Goal: Communication & Community: Answer question/provide support

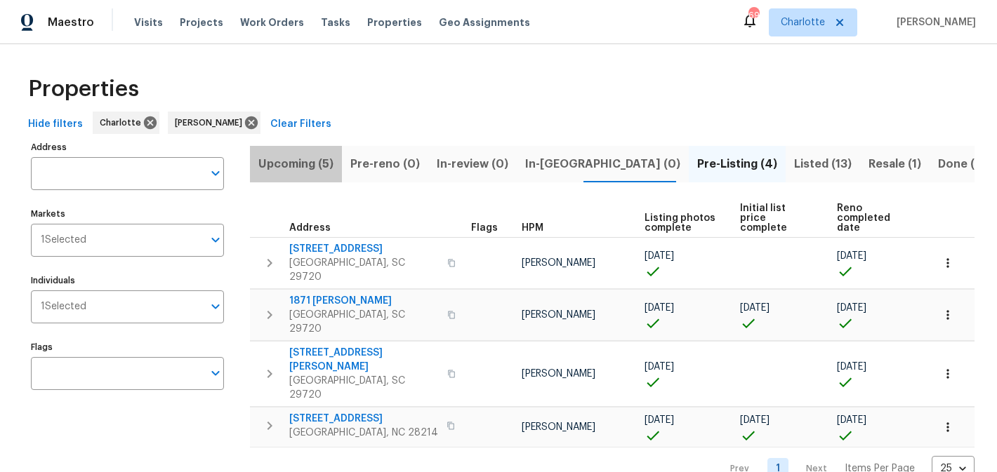
click at [306, 164] on span "Upcoming (5)" at bounding box center [295, 164] width 75 height 20
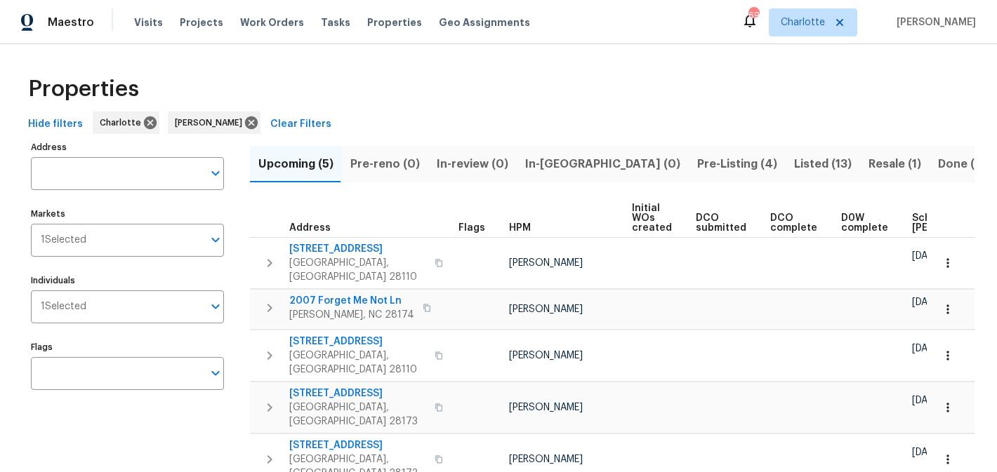
click at [697, 160] on span "Pre-Listing (4)" at bounding box center [737, 164] width 80 height 20
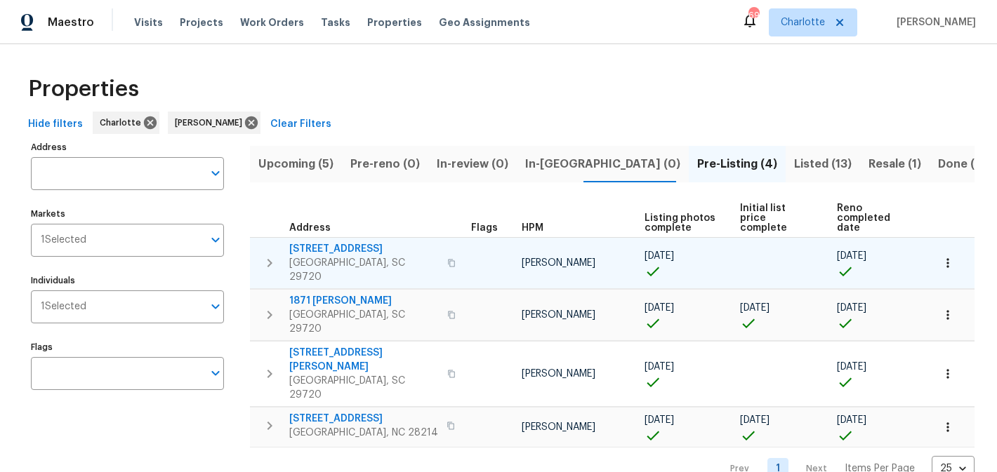
click at [317, 242] on span "4131 Doe Ridge Ln" at bounding box center [363, 249] width 149 height 14
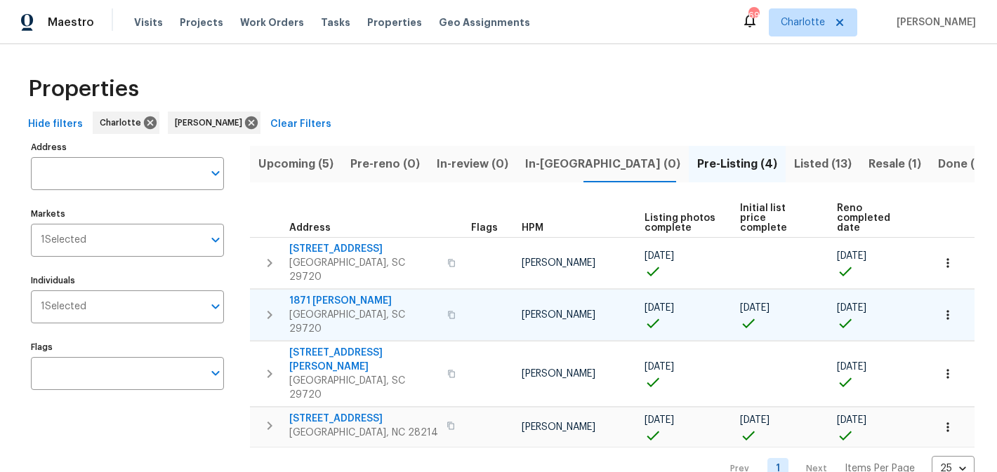
click at [326, 290] on td "1871 Tara Trl Lancaster, SC 29720" at bounding box center [357, 315] width 215 height 51
click at [324, 294] on span "1871 Tara Trl" at bounding box center [363, 301] width 149 height 14
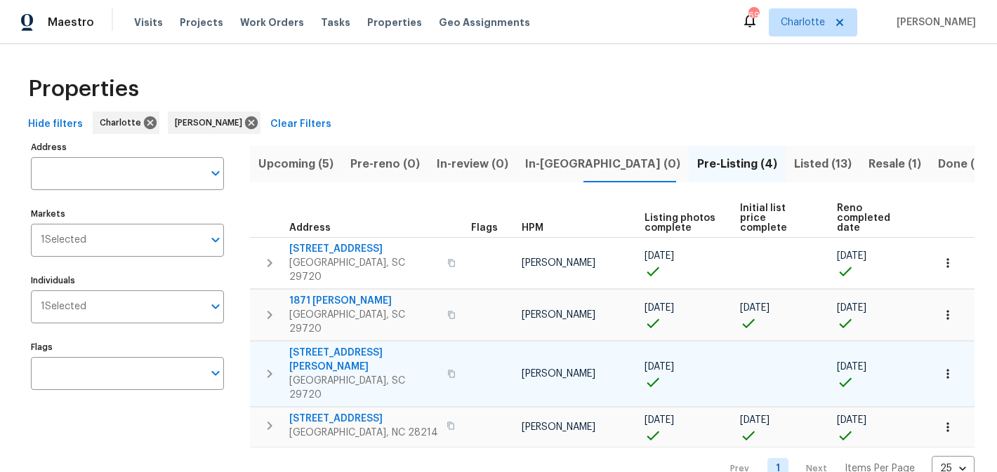
click at [326, 346] on span "[STREET_ADDRESS][PERSON_NAME]" at bounding box center [363, 360] width 149 height 28
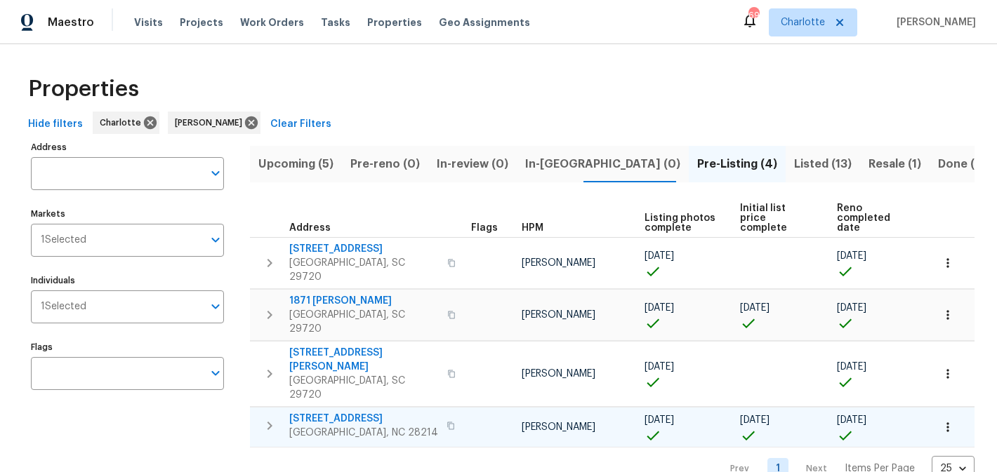
click at [335, 412] on span "505 Old Vine Ct" at bounding box center [363, 419] width 149 height 14
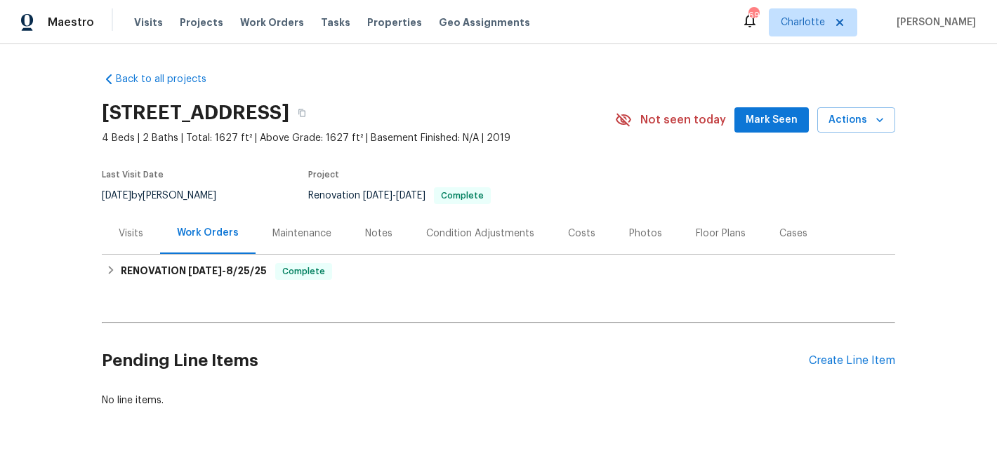
click at [789, 116] on span "Mark Seen" at bounding box center [771, 121] width 52 height 18
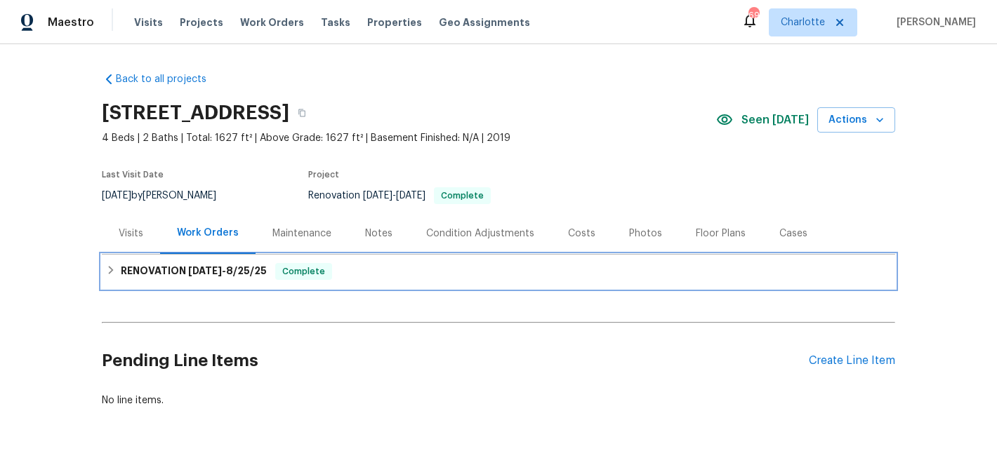
click at [112, 269] on icon at bounding box center [111, 270] width 5 height 8
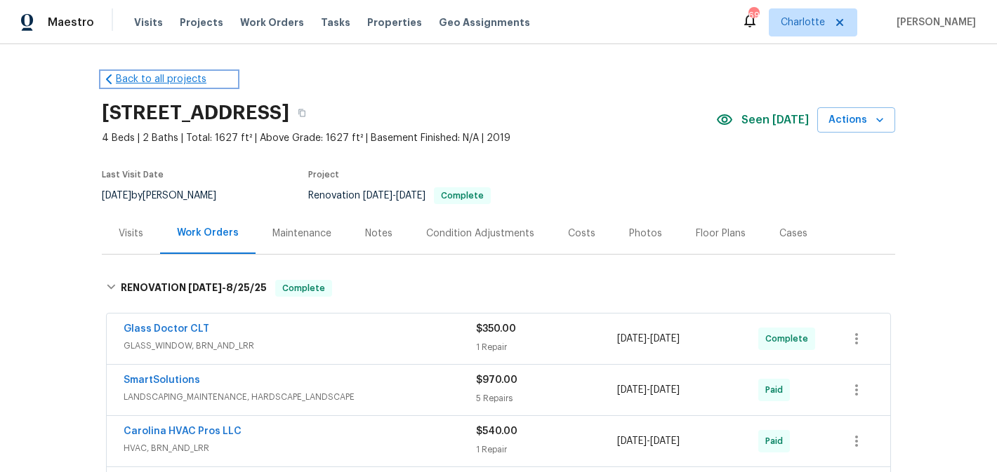
click at [138, 76] on link "Back to all projects" at bounding box center [169, 79] width 135 height 14
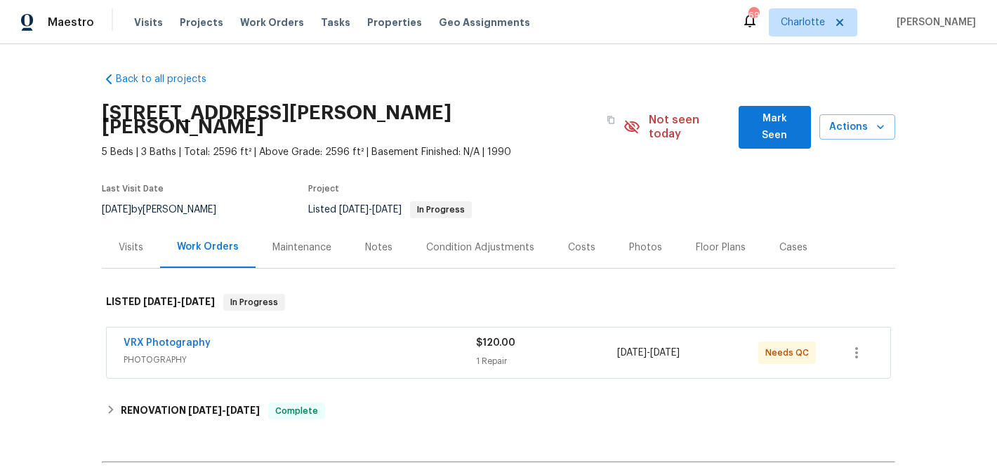
click at [774, 121] on span "Mark Seen" at bounding box center [775, 127] width 50 height 34
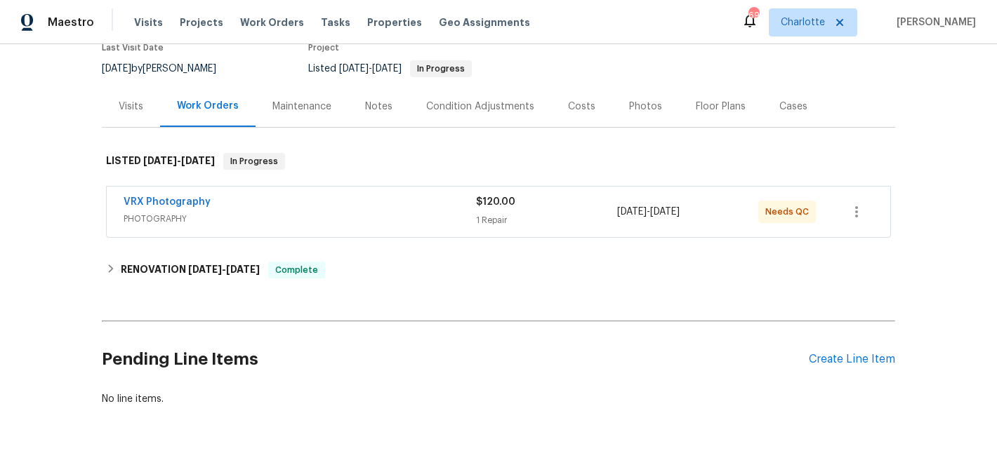
scroll to position [157, 0]
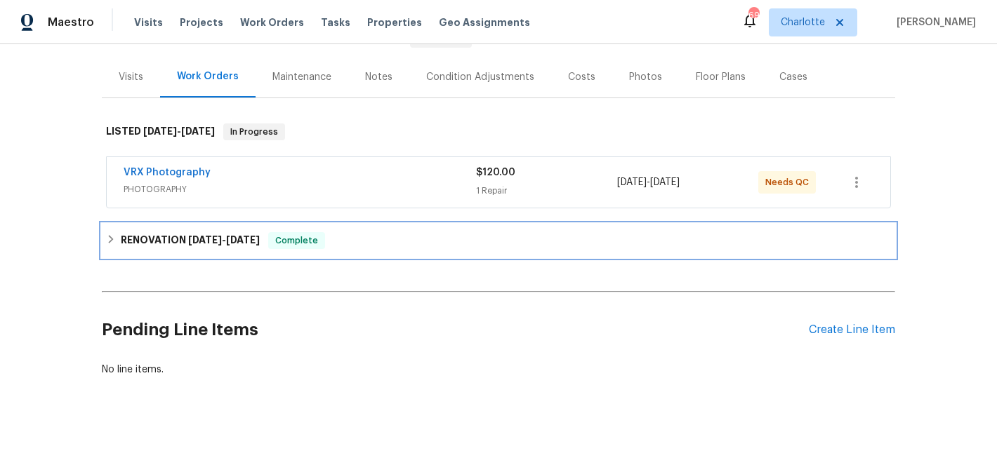
click at [195, 246] on h6 "RENOVATION 8/11/25 - 9/2/25" at bounding box center [190, 240] width 139 height 17
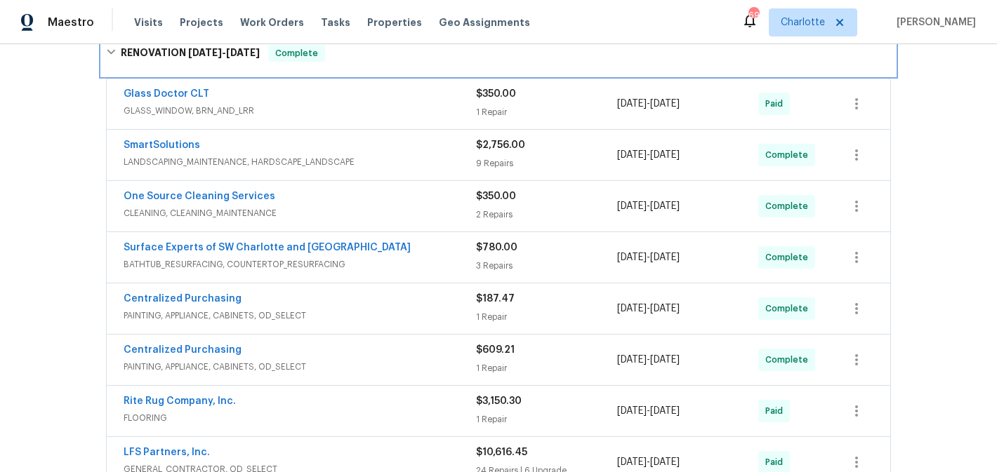
scroll to position [0, 0]
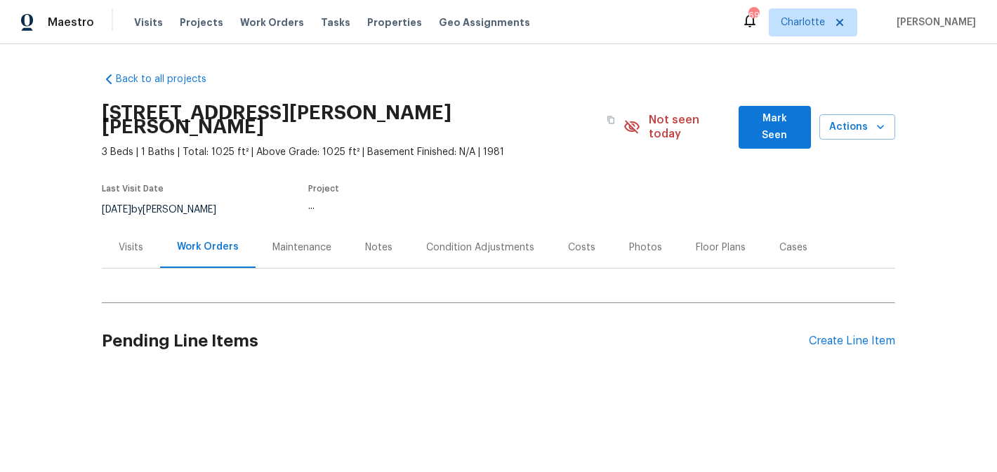
click at [782, 122] on span "Mark Seen" at bounding box center [775, 127] width 50 height 34
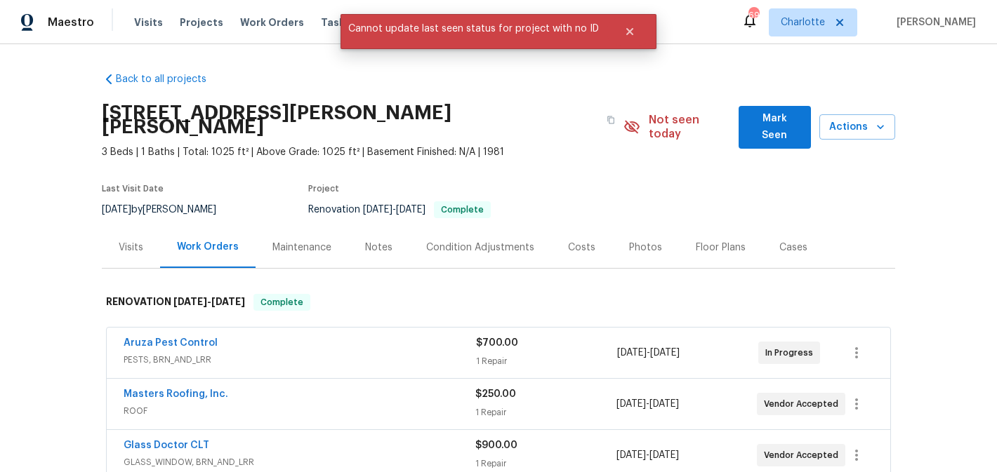
click at [779, 115] on span "Mark Seen" at bounding box center [775, 127] width 50 height 34
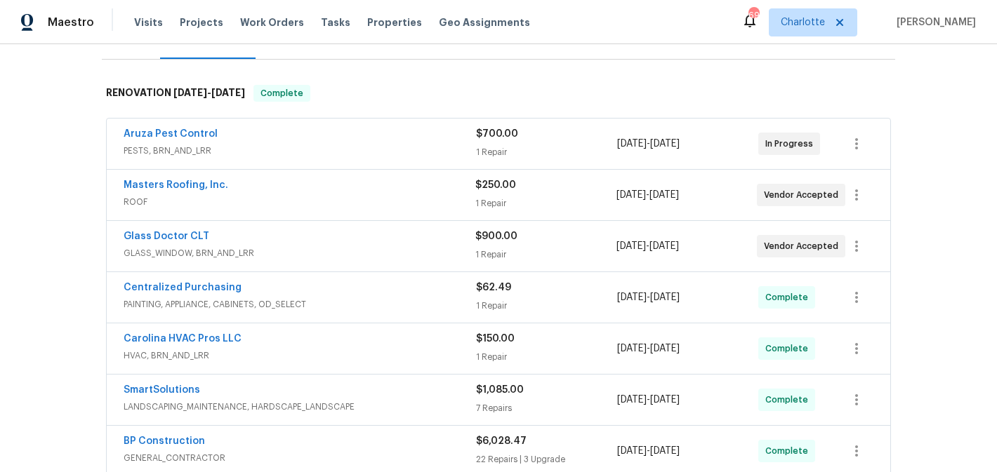
scroll to position [207, 0]
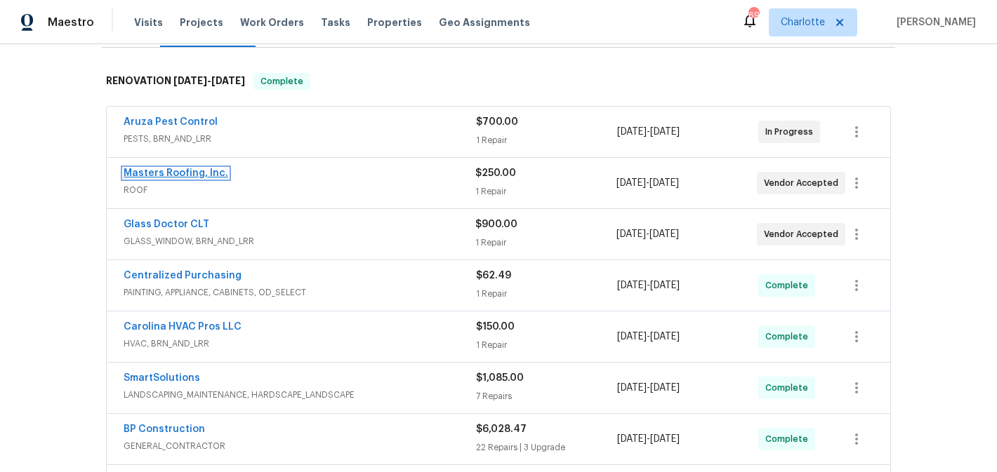
click at [176, 173] on link "Masters Roofing, Inc." at bounding box center [176, 173] width 105 height 10
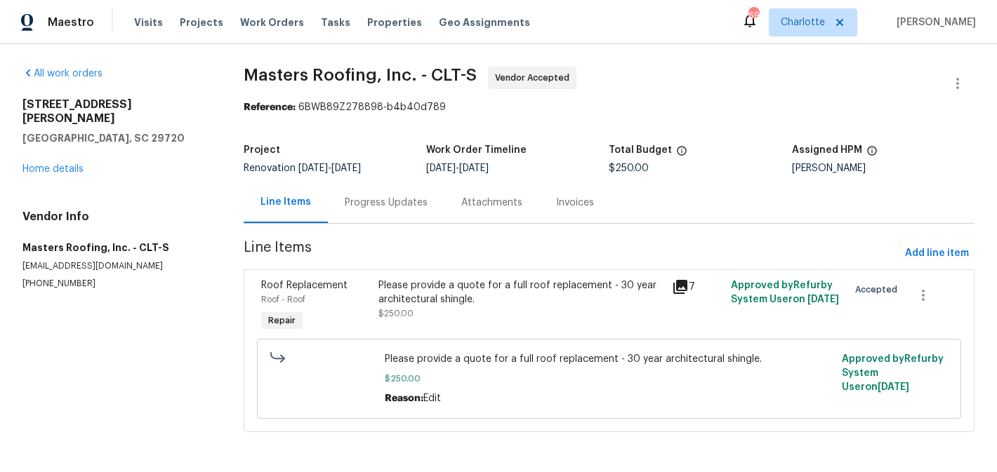
click at [387, 200] on div "Progress Updates" at bounding box center [386, 203] width 83 height 14
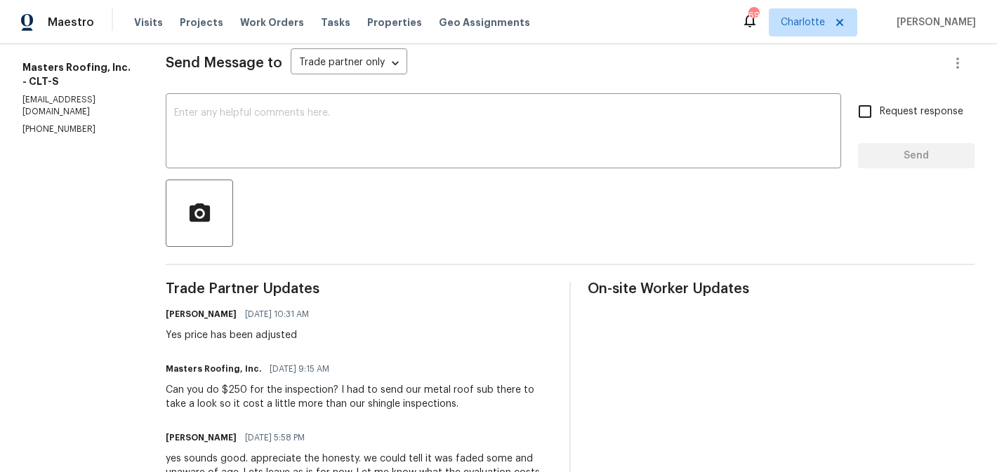
scroll to position [182, 0]
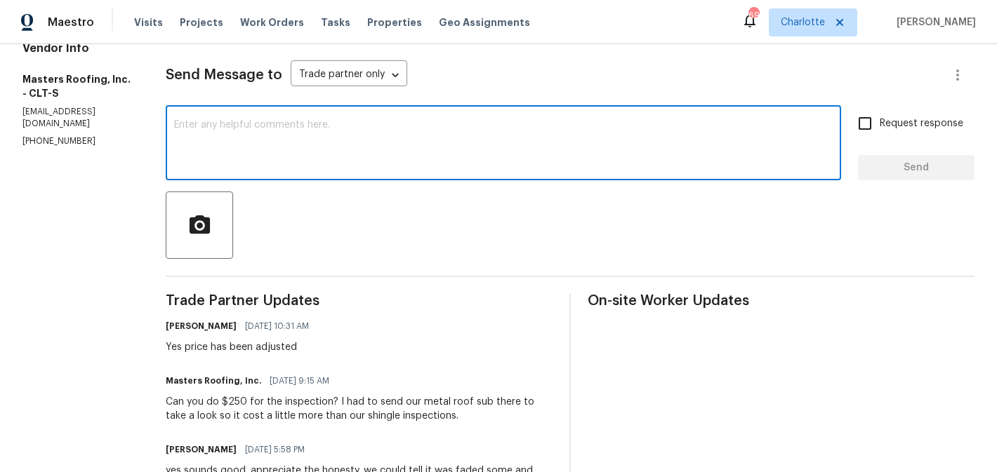
click at [293, 159] on textarea at bounding box center [503, 144] width 658 height 49
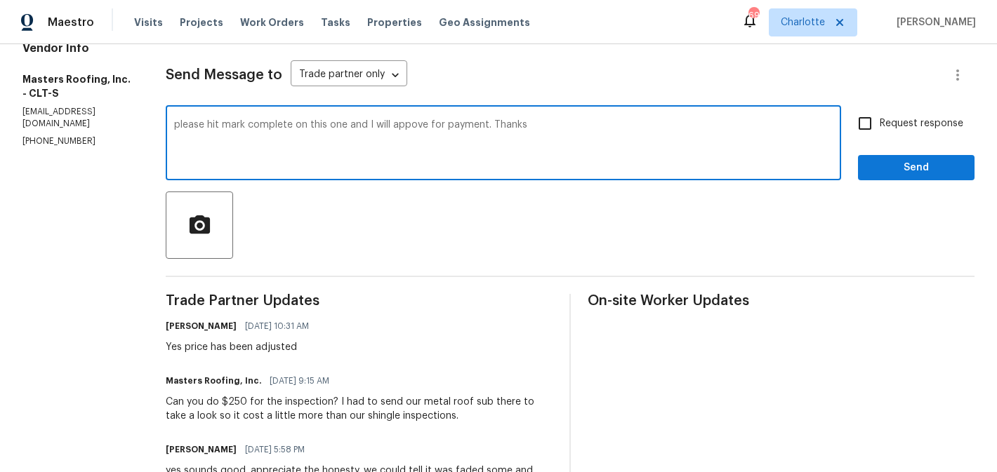
type textarea "please hit mark complete on this one and I will appove for payment. Thanks"
click at [865, 130] on input "Request response" at bounding box center [864, 123] width 29 height 29
checkbox input "true"
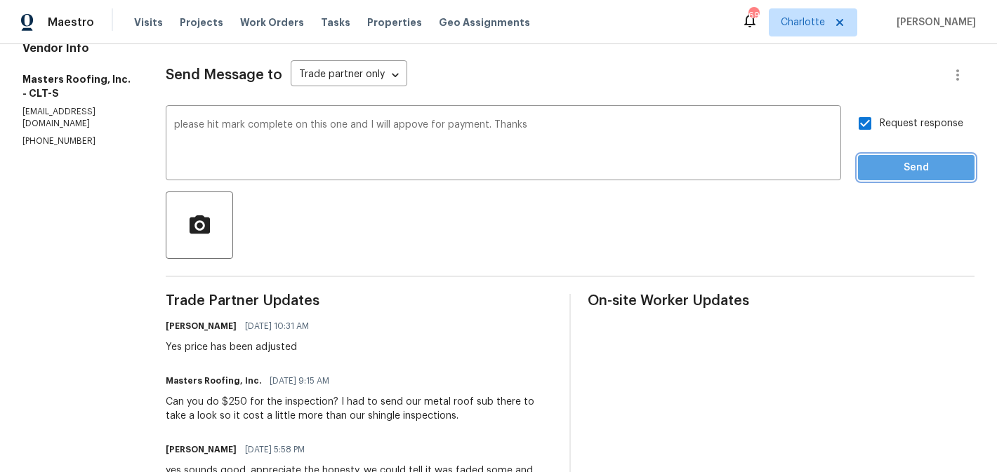
click at [917, 166] on span "Send" at bounding box center [916, 168] width 94 height 18
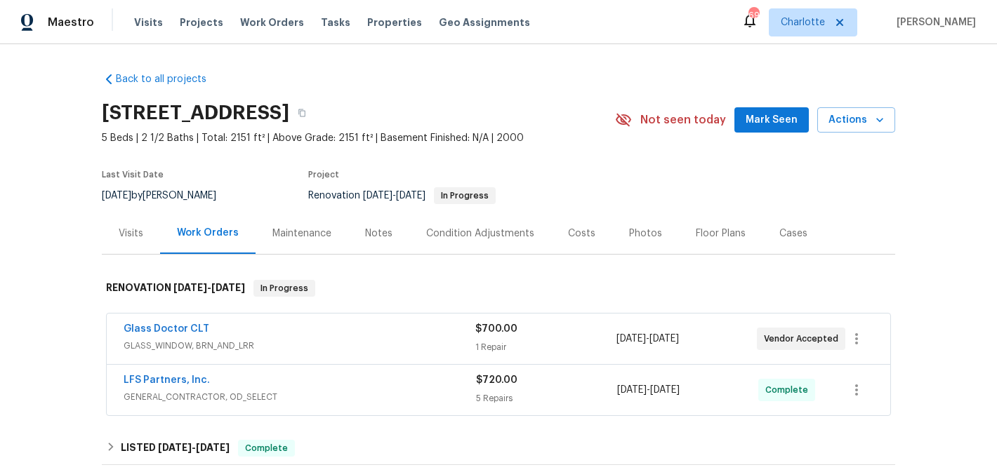
click at [757, 124] on span "Mark Seen" at bounding box center [771, 121] width 52 height 18
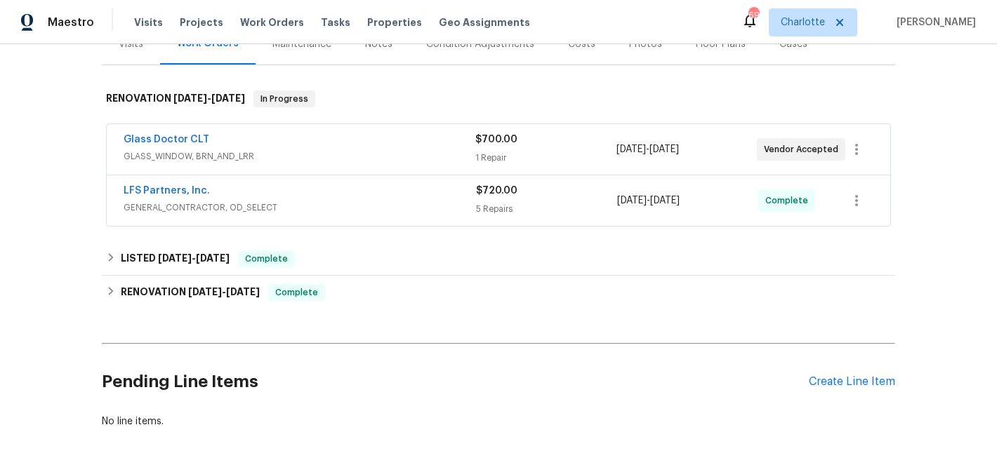
scroll to position [191, 0]
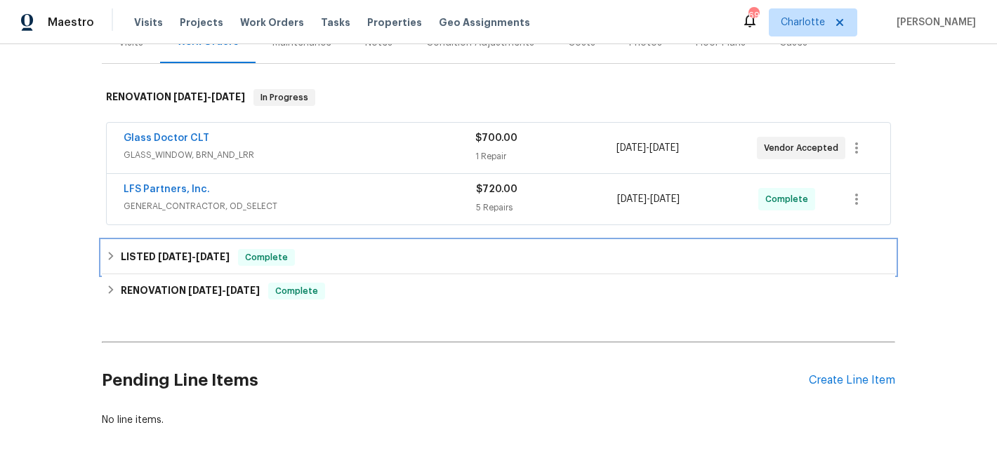
click at [154, 259] on h6 "LISTED [DATE] - [DATE]" at bounding box center [175, 257] width 109 height 17
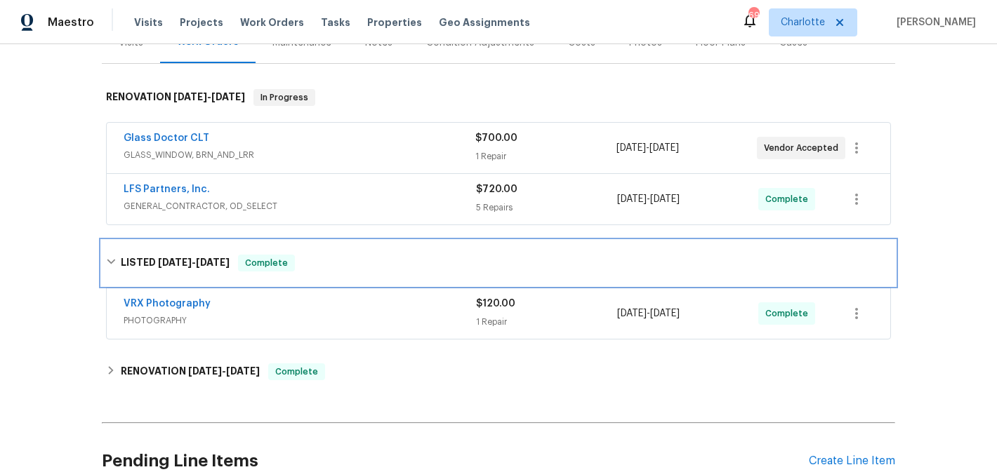
click at [154, 259] on h6 "LISTED [DATE] - [DATE]" at bounding box center [175, 263] width 109 height 17
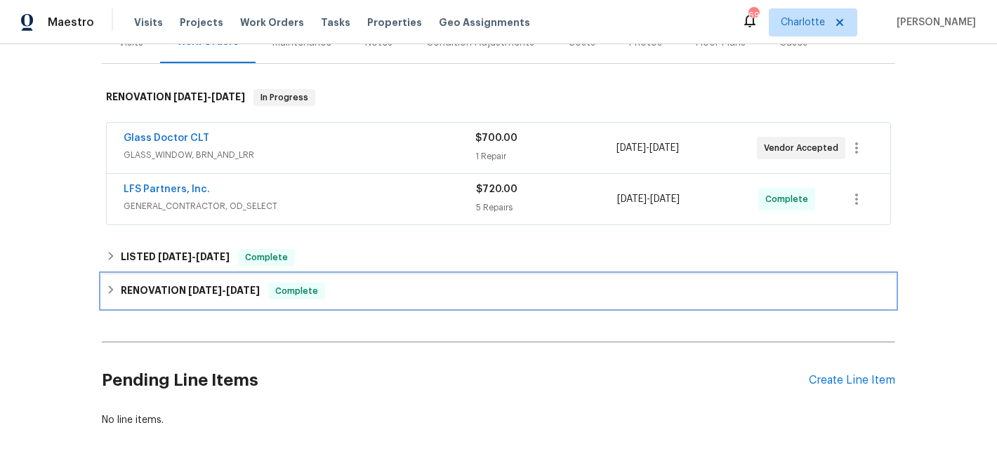
click at [159, 294] on h6 "RENOVATION [DATE] - [DATE]" at bounding box center [190, 291] width 139 height 17
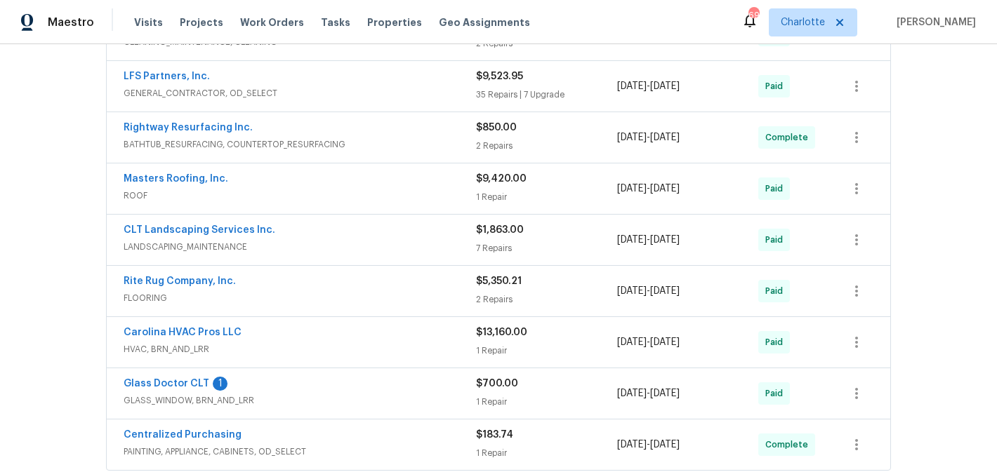
scroll to position [0, 0]
